Goal: Navigation & Orientation: Find specific page/section

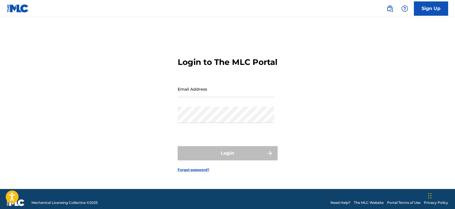
click at [189, 96] on input "Email Address" at bounding box center [226, 89] width 96 height 16
type input "[EMAIL_ADDRESS][DOMAIN_NAME]"
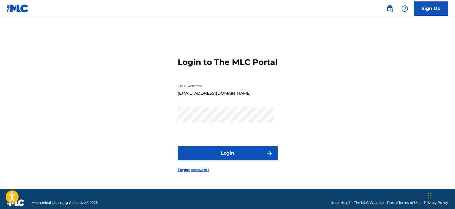
click at [267, 156] on img "submit" at bounding box center [269, 153] width 7 height 7
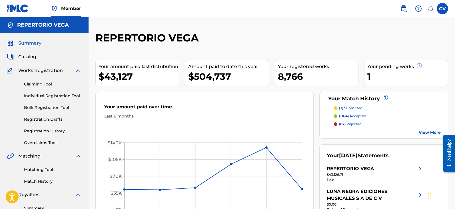
click at [27, 55] on span "Catalog" at bounding box center [27, 56] width 18 height 7
